Goal: Obtain resource: Download file/media

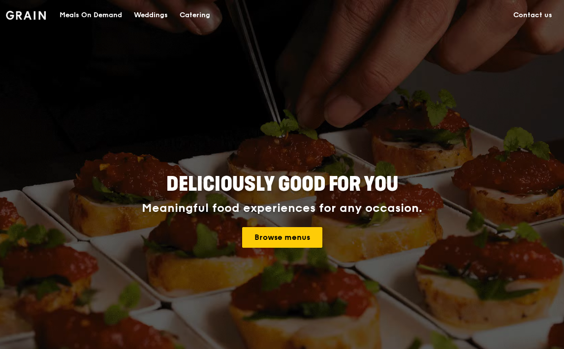
click at [206, 11] on div "Catering" at bounding box center [195, 15] width 31 height 30
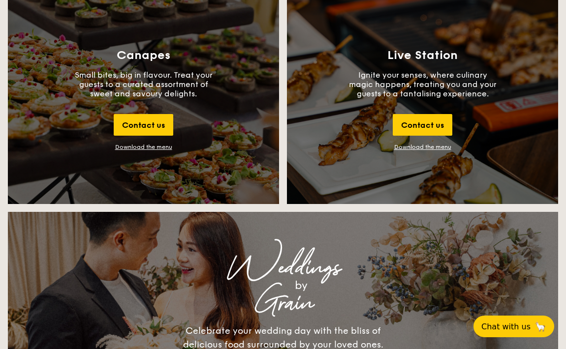
scroll to position [1104, 0]
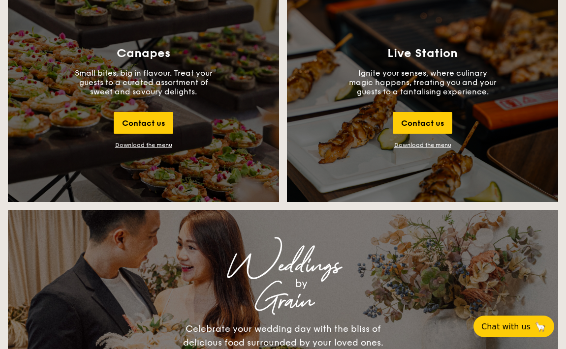
click at [142, 147] on div "Download the menu" at bounding box center [143, 145] width 57 height 7
